Goal: Information Seeking & Learning: Learn about a topic

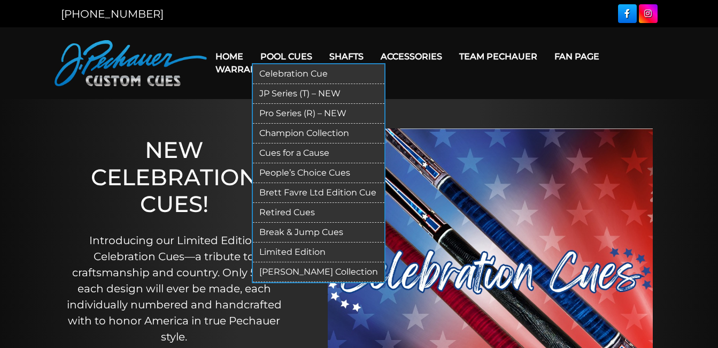
click at [290, 209] on link "Retired Cues" at bounding box center [319, 213] width 132 height 20
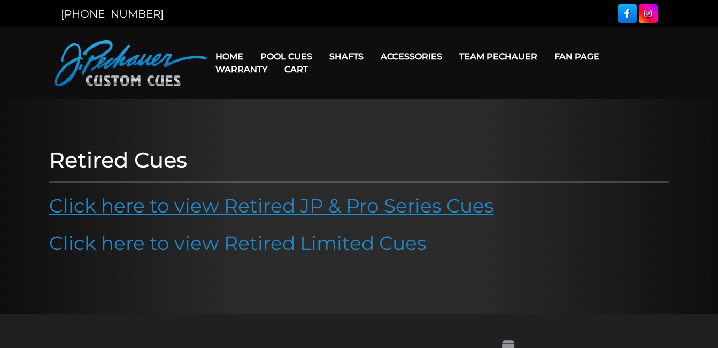
click at [289, 209] on link "Click here to view Retired JP & Pro Series Cues" at bounding box center [271, 206] width 445 height 24
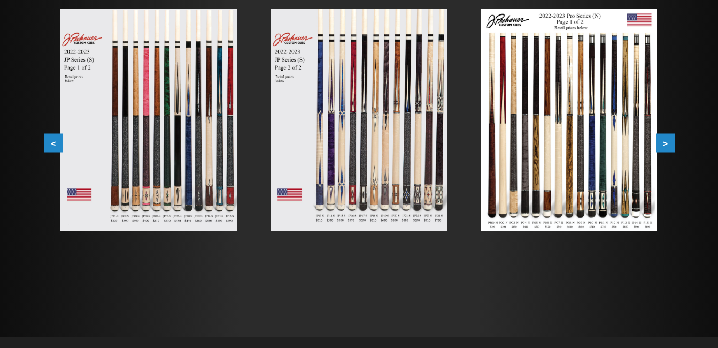
scroll to position [213, 0]
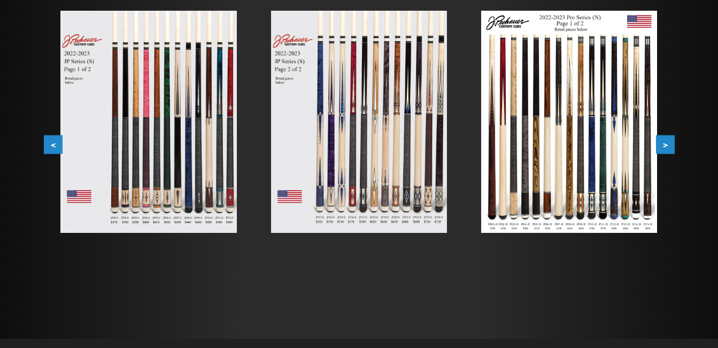
click at [571, 122] on img at bounding box center [569, 122] width 176 height 222
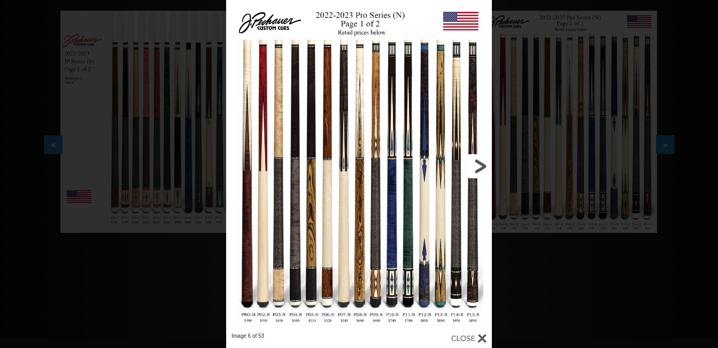
click at [482, 167] on link at bounding box center [432, 166] width 120 height 332
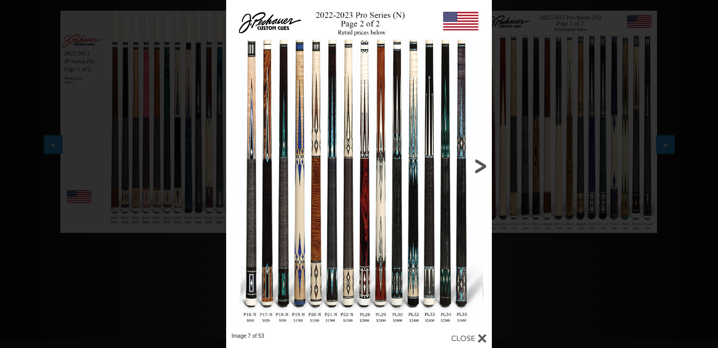
click at [482, 167] on link at bounding box center [432, 166] width 120 height 332
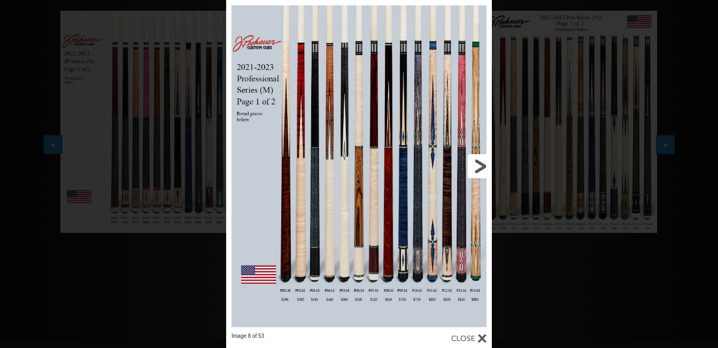
click at [482, 167] on link at bounding box center [432, 166] width 120 height 332
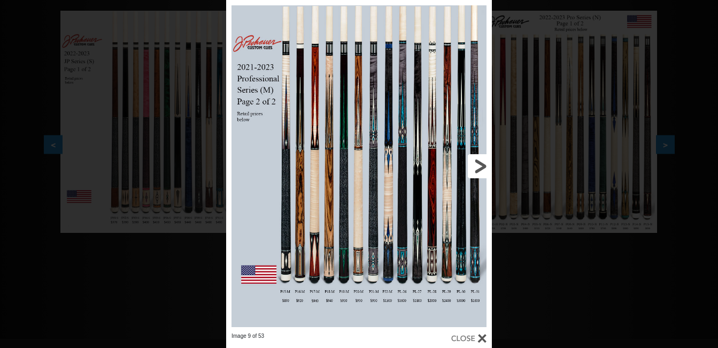
click at [482, 167] on link at bounding box center [432, 166] width 120 height 332
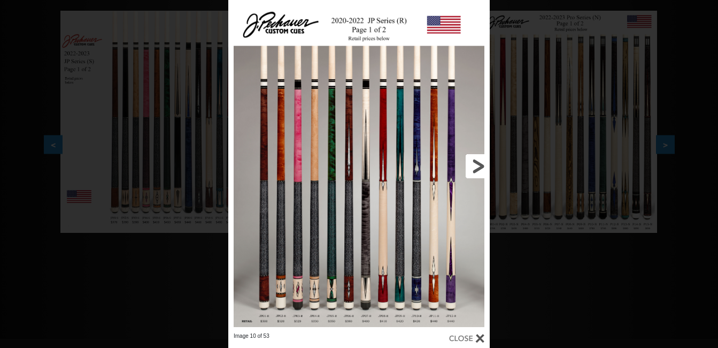
click at [478, 166] on link at bounding box center [431, 166] width 118 height 332
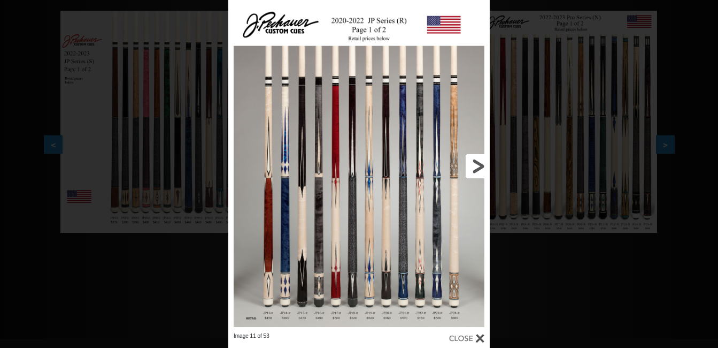
click at [478, 166] on link at bounding box center [431, 166] width 118 height 332
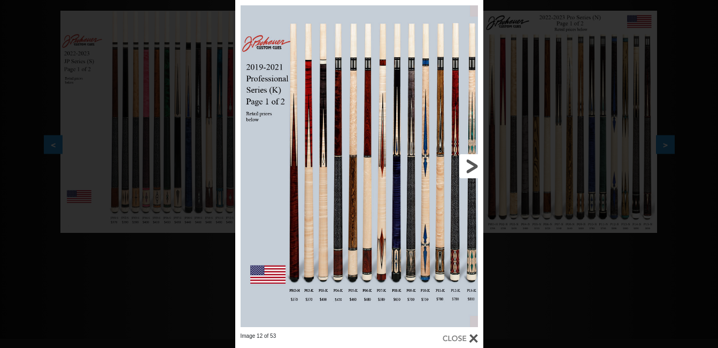
click at [478, 166] on link at bounding box center [428, 166] width 112 height 332
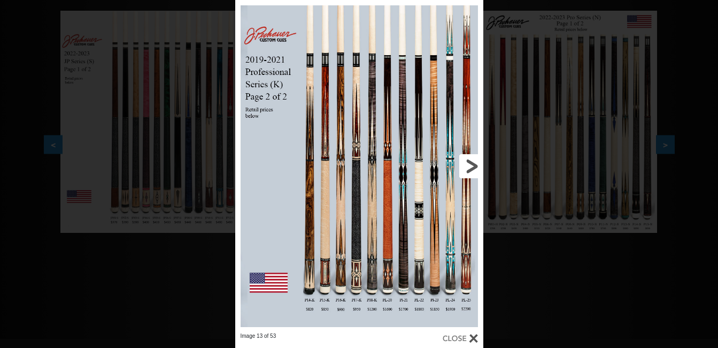
click at [478, 166] on link at bounding box center [428, 166] width 112 height 332
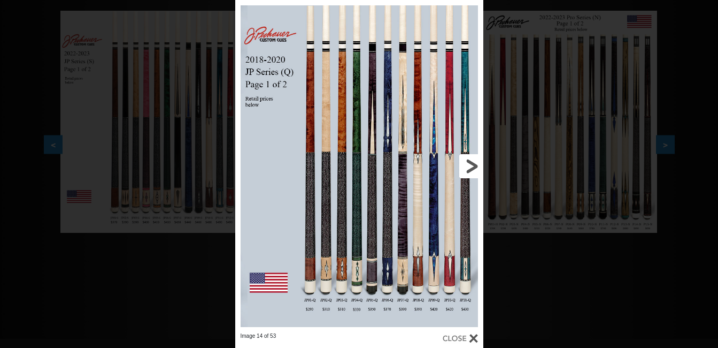
click at [478, 166] on link at bounding box center [428, 166] width 112 height 332
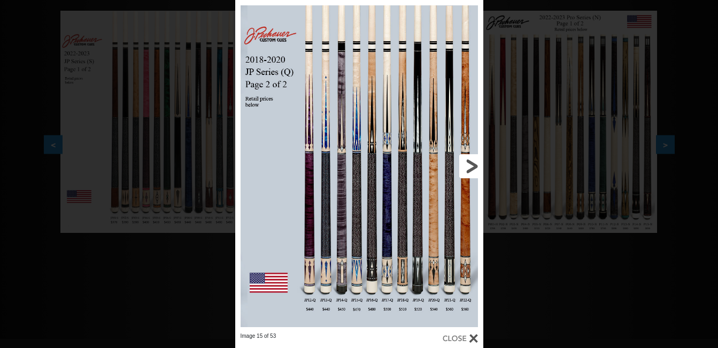
click at [477, 166] on link at bounding box center [428, 166] width 112 height 332
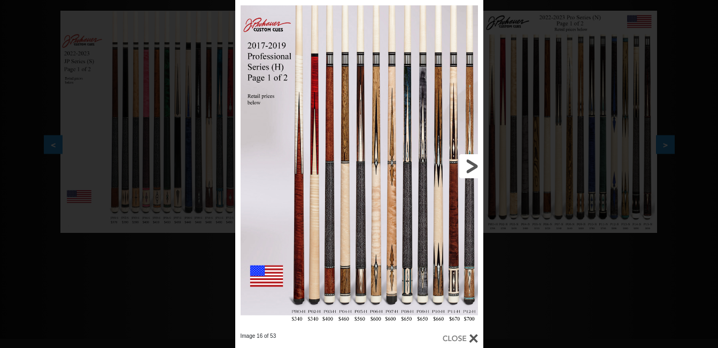
click at [477, 166] on link at bounding box center [428, 166] width 112 height 332
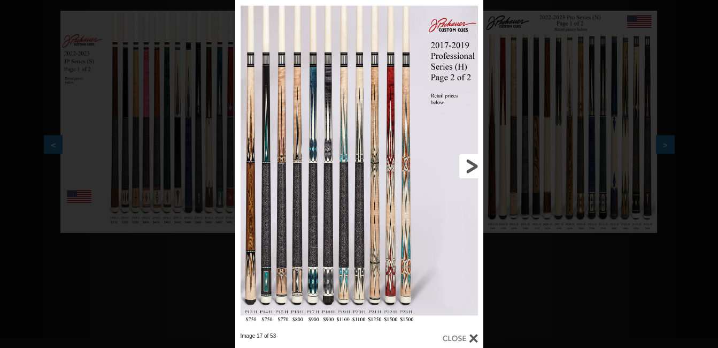
click at [477, 166] on link at bounding box center [428, 166] width 112 height 332
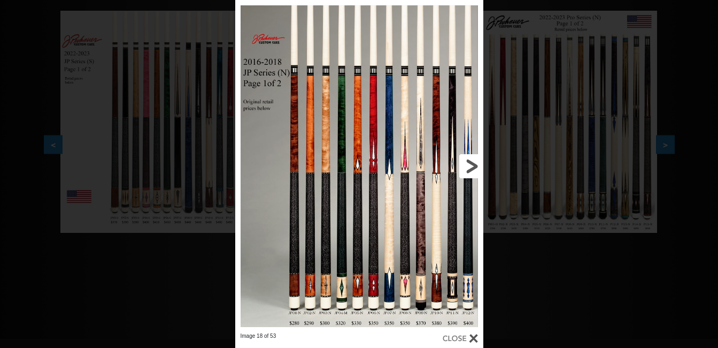
click at [477, 166] on link at bounding box center [428, 166] width 112 height 332
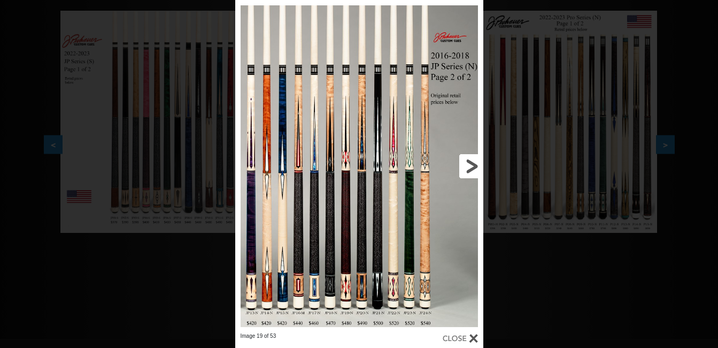
click at [477, 166] on link at bounding box center [428, 166] width 112 height 332
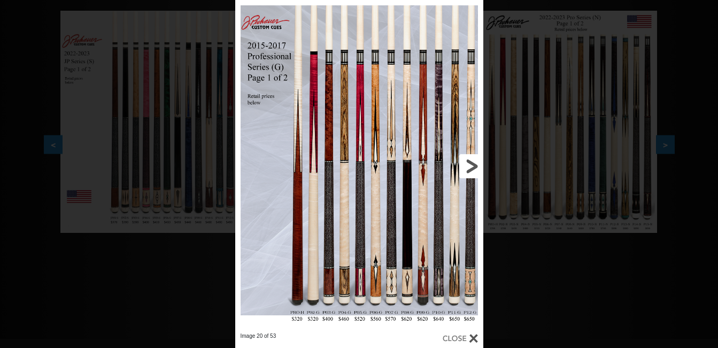
click at [477, 166] on link at bounding box center [428, 166] width 112 height 332
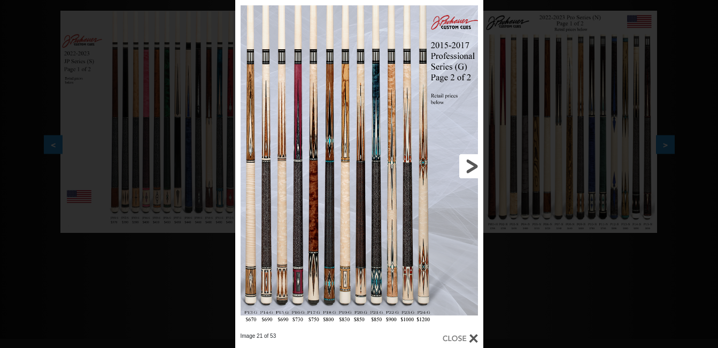
click at [477, 166] on link at bounding box center [428, 166] width 112 height 332
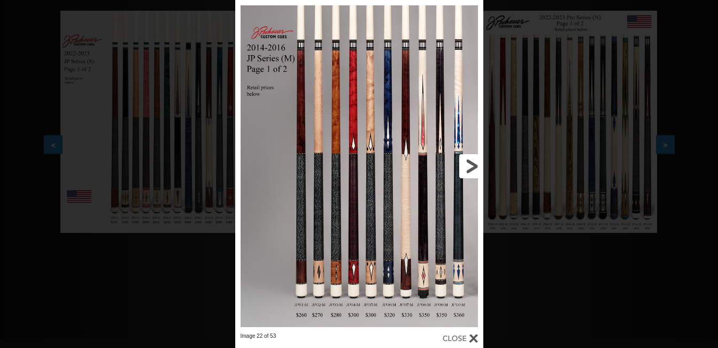
click at [477, 166] on link at bounding box center [428, 166] width 112 height 332
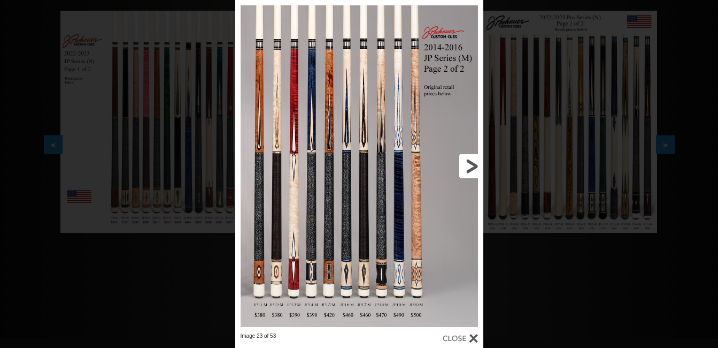
click at [477, 166] on link at bounding box center [428, 166] width 112 height 332
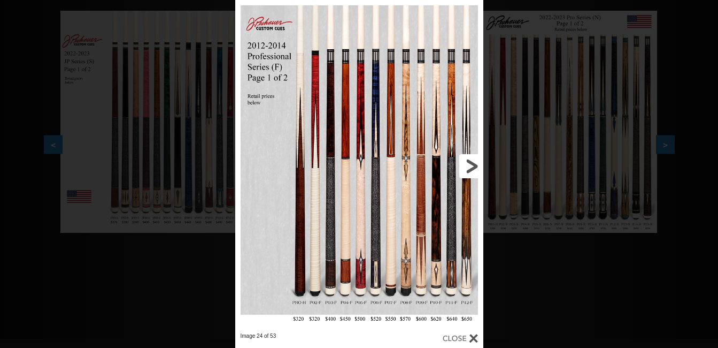
click at [477, 166] on link at bounding box center [428, 166] width 112 height 332
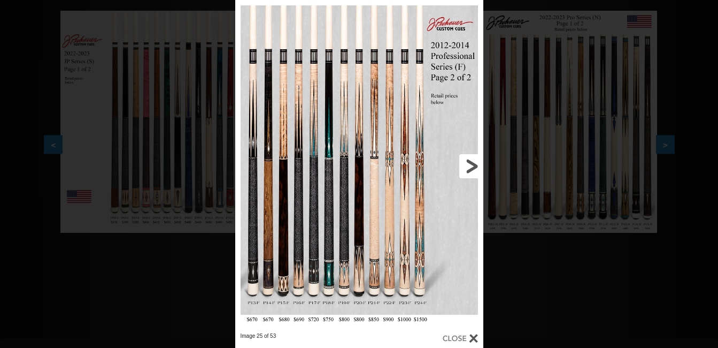
click at [477, 166] on link at bounding box center [428, 166] width 112 height 332
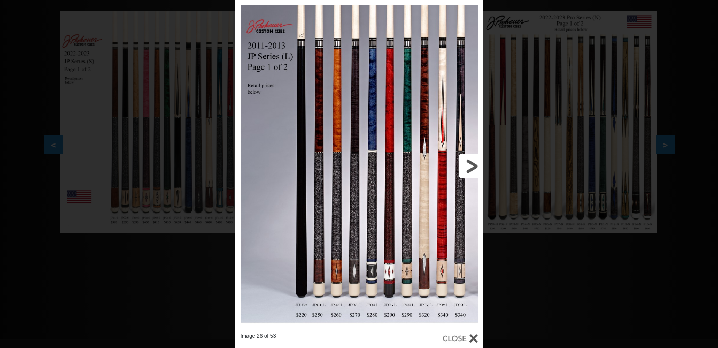
click at [477, 166] on link at bounding box center [428, 166] width 112 height 332
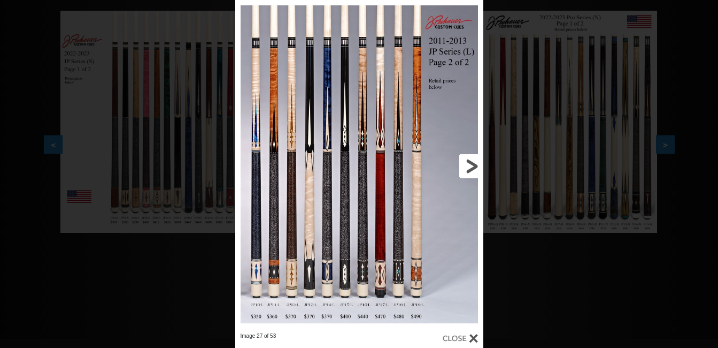
click at [477, 166] on link at bounding box center [428, 166] width 112 height 332
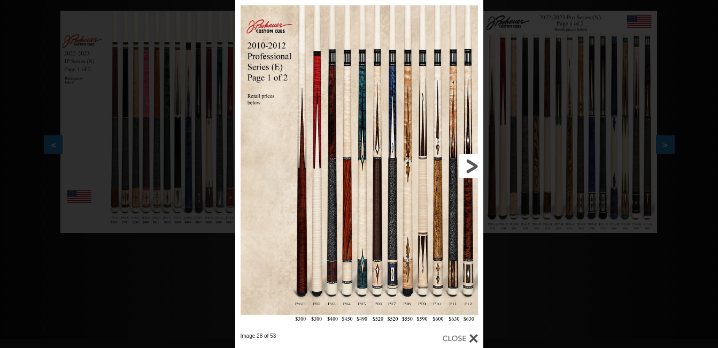
click at [469, 160] on link at bounding box center [428, 166] width 112 height 332
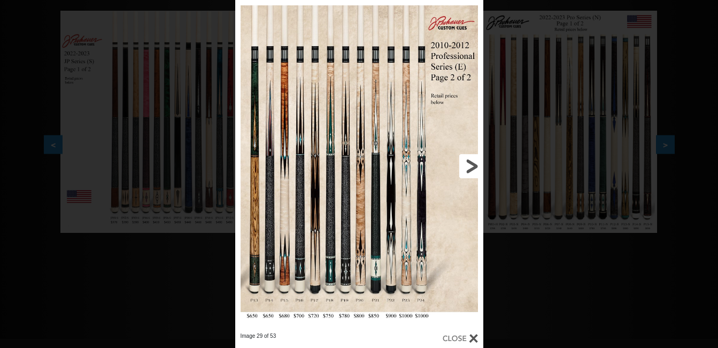
click at [469, 160] on link at bounding box center [428, 166] width 112 height 332
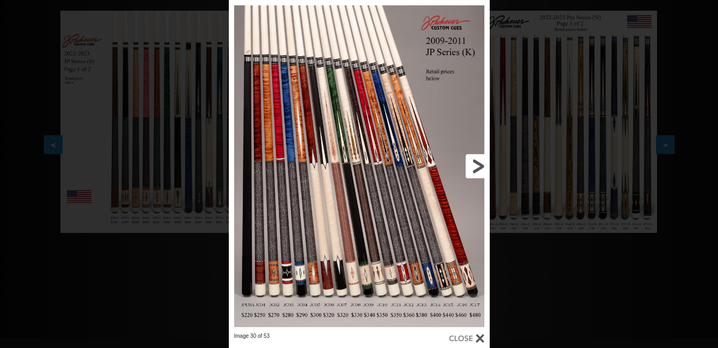
click at [469, 160] on link at bounding box center [431, 166] width 118 height 332
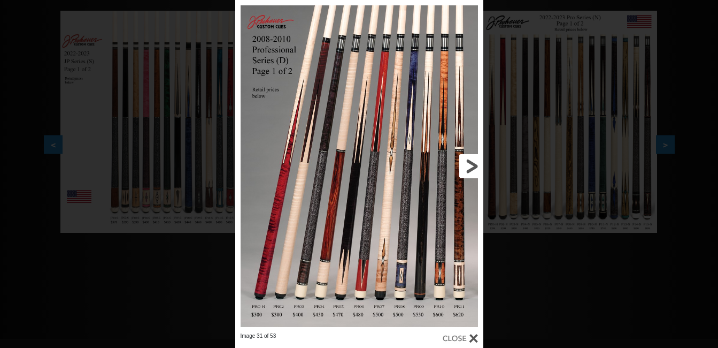
click at [469, 160] on link at bounding box center [428, 166] width 112 height 332
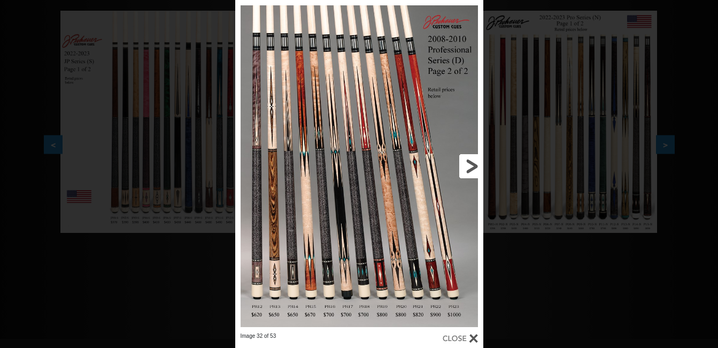
click at [469, 160] on link at bounding box center [428, 166] width 112 height 332
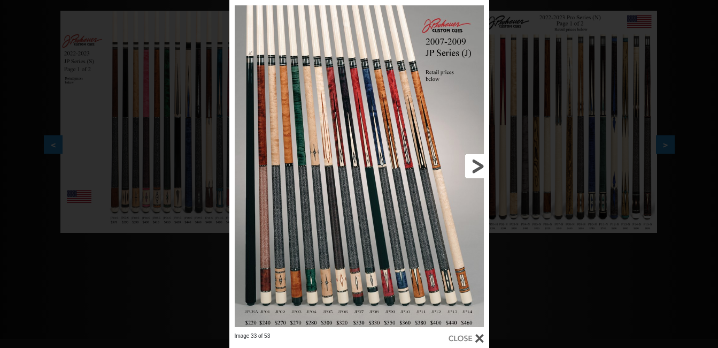
click at [469, 160] on link at bounding box center [430, 166] width 117 height 332
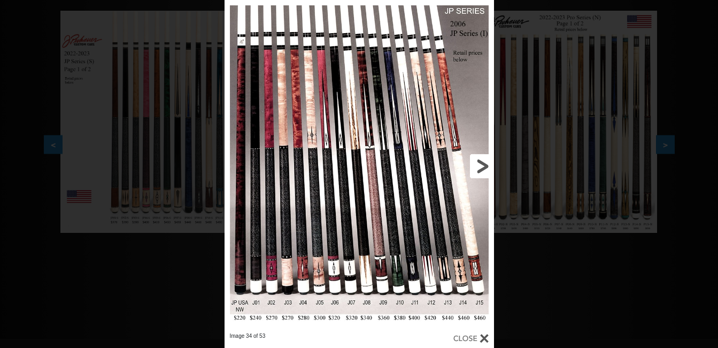
click at [469, 160] on link at bounding box center [433, 166] width 121 height 332
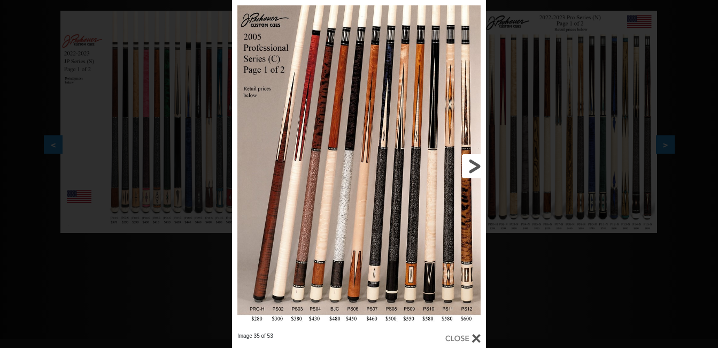
click at [469, 160] on link at bounding box center [429, 166] width 114 height 332
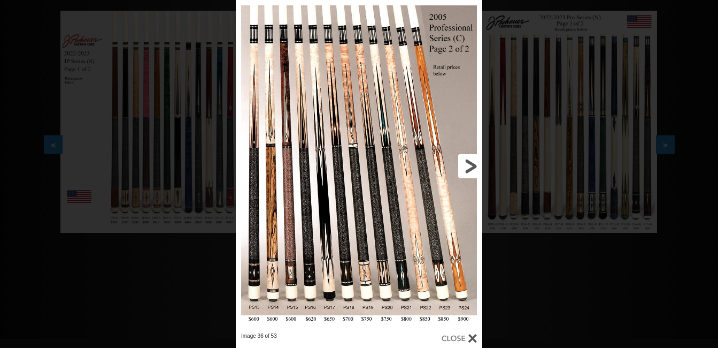
click at [467, 160] on link at bounding box center [427, 166] width 111 height 332
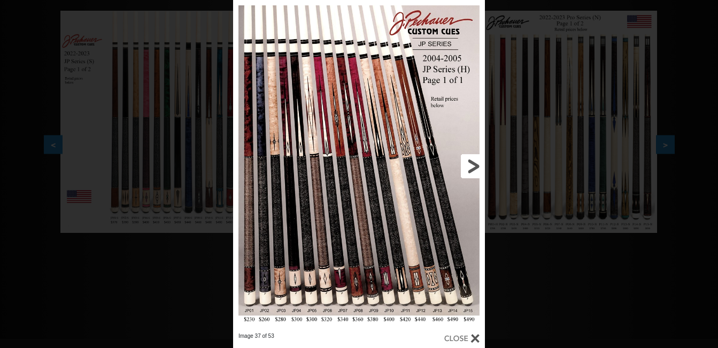
click at [467, 160] on link at bounding box center [428, 166] width 113 height 332
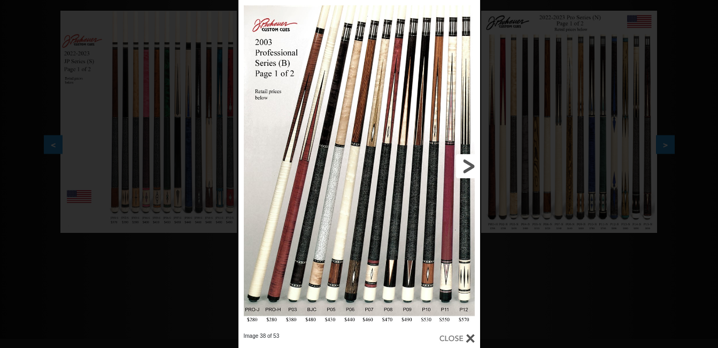
click at [467, 160] on link at bounding box center [425, 166] width 109 height 332
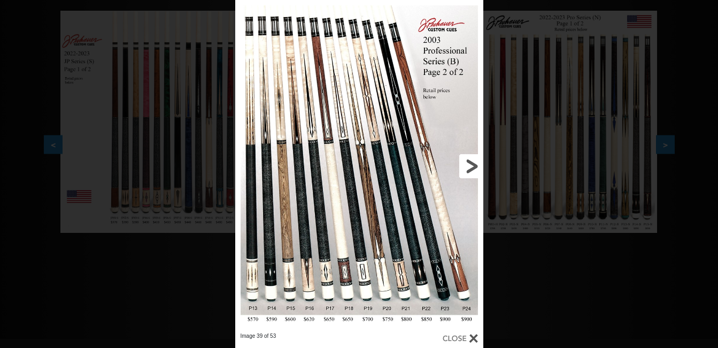
click at [467, 160] on link at bounding box center [428, 166] width 112 height 332
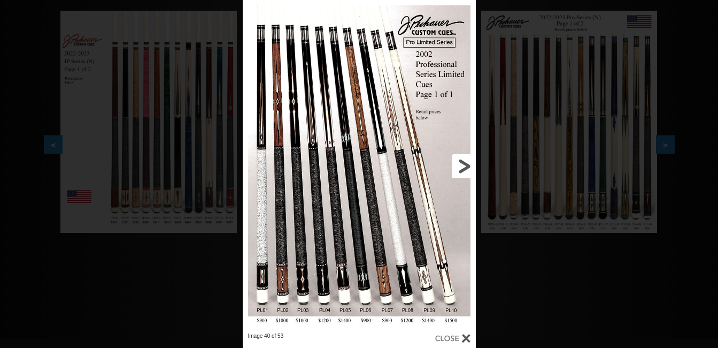
click at [467, 160] on link at bounding box center [423, 166] width 105 height 332
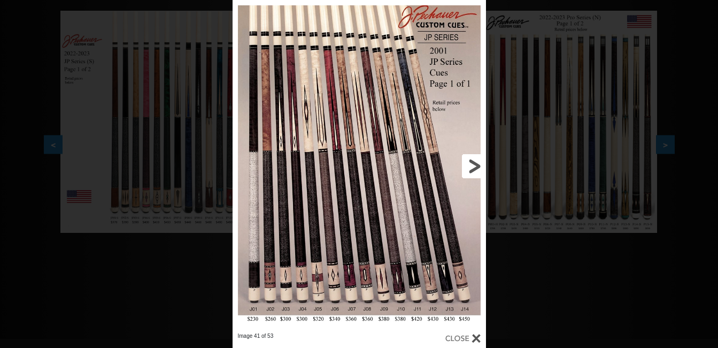
click at [467, 160] on link at bounding box center [429, 166] width 114 height 332
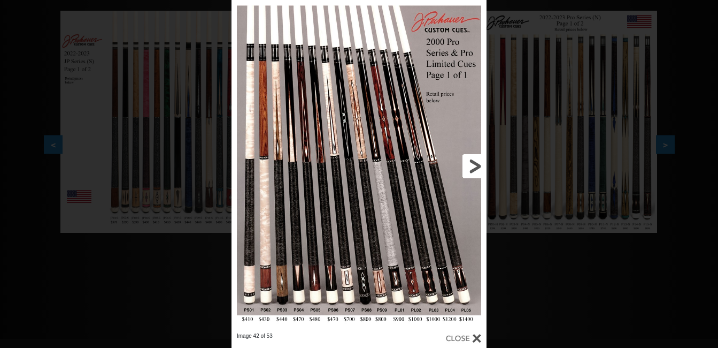
click at [467, 160] on link at bounding box center [429, 166] width 115 height 332
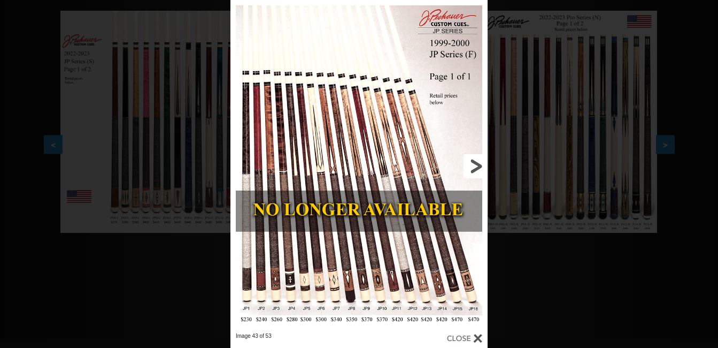
click at [467, 160] on link at bounding box center [430, 166] width 116 height 332
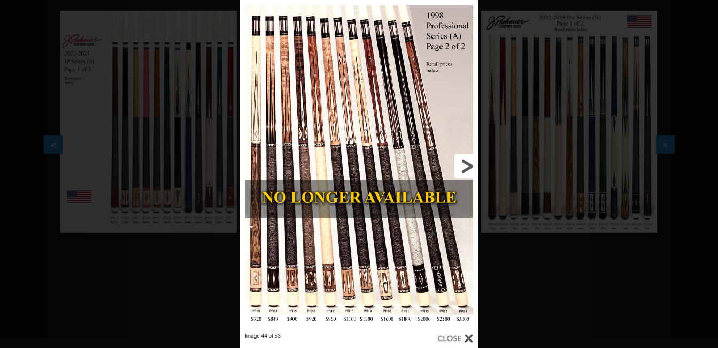
click at [467, 160] on link at bounding box center [425, 166] width 108 height 332
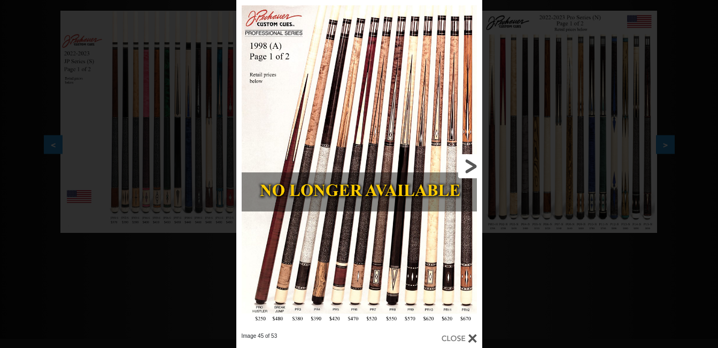
click at [467, 160] on link at bounding box center [427, 166] width 111 height 332
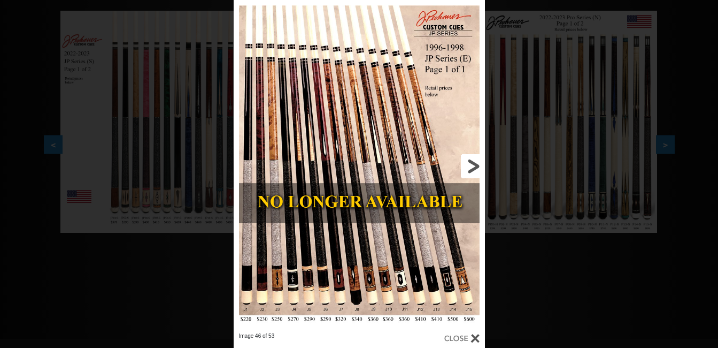
click at [467, 160] on link at bounding box center [428, 166] width 113 height 332
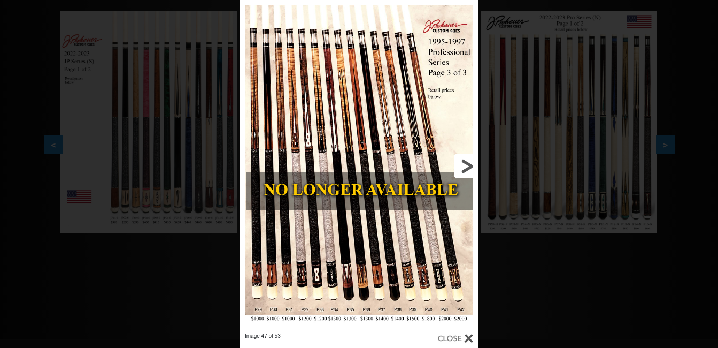
click at [467, 160] on link at bounding box center [425, 166] width 108 height 332
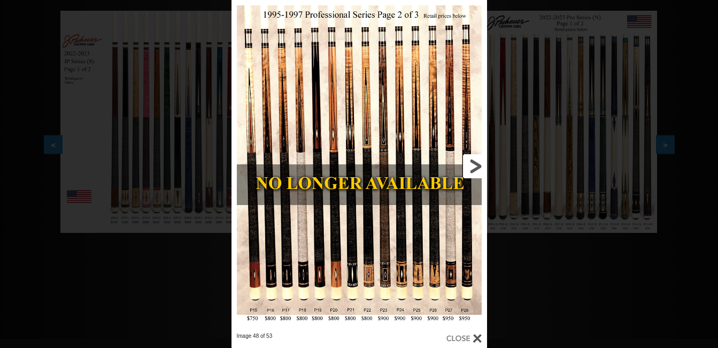
click at [467, 160] on link at bounding box center [429, 166] width 115 height 332
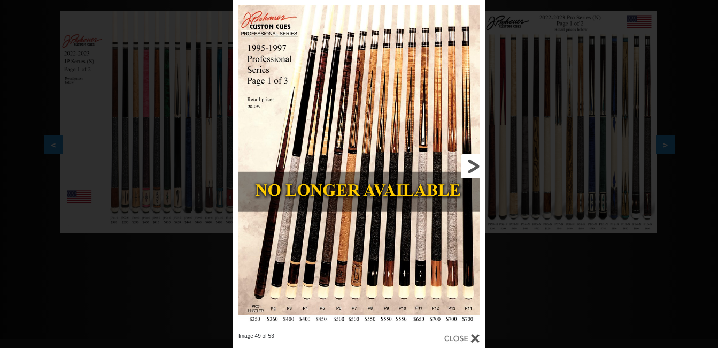
click at [467, 160] on link at bounding box center [428, 166] width 113 height 332
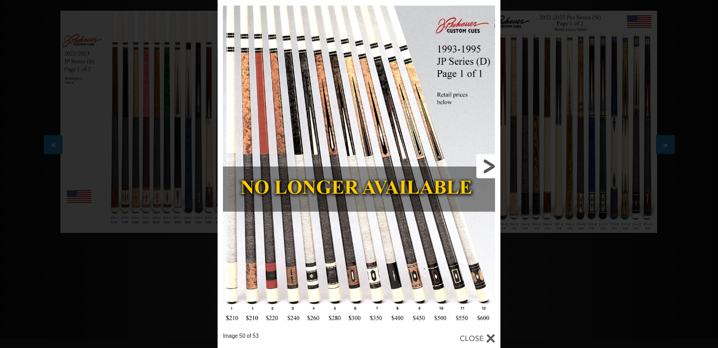
click at [467, 160] on link at bounding box center [436, 166] width 127 height 332
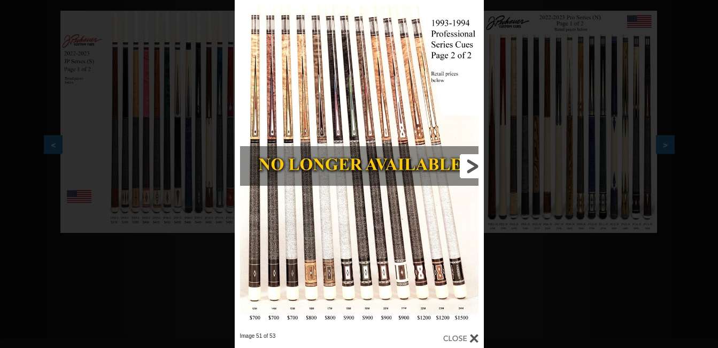
click at [467, 160] on link at bounding box center [428, 166] width 112 height 332
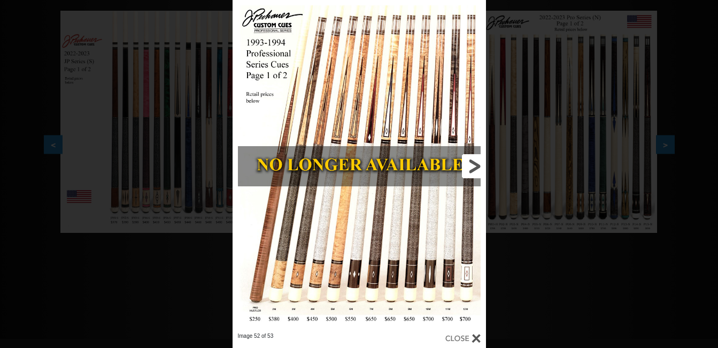
click at [471, 169] on link at bounding box center [429, 166] width 114 height 332
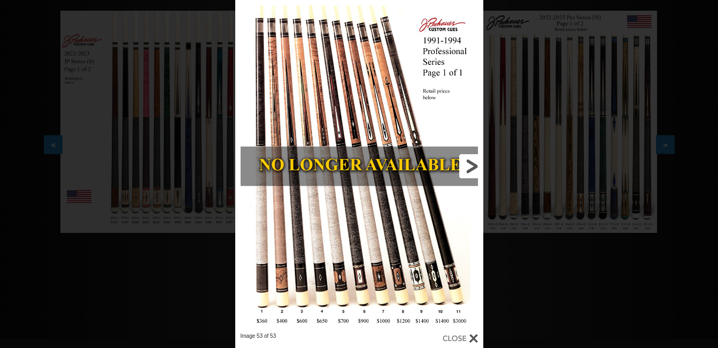
click at [471, 169] on link at bounding box center [428, 166] width 112 height 332
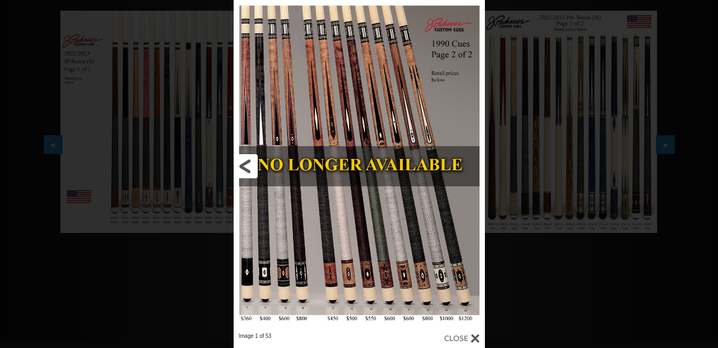
click at [244, 165] on link at bounding box center [290, 166] width 113 height 332
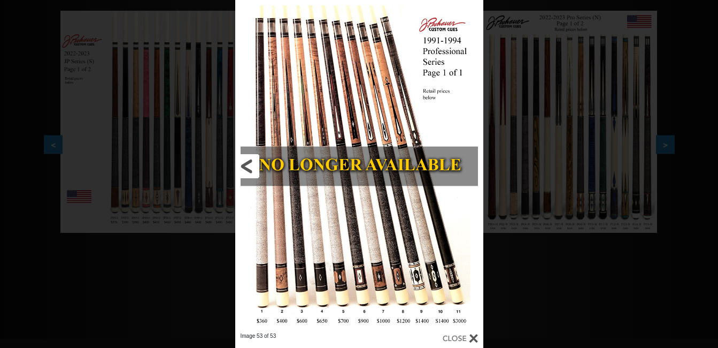
click at [244, 165] on link at bounding box center [291, 166] width 112 height 332
